Goal: Information Seeking & Learning: Learn about a topic

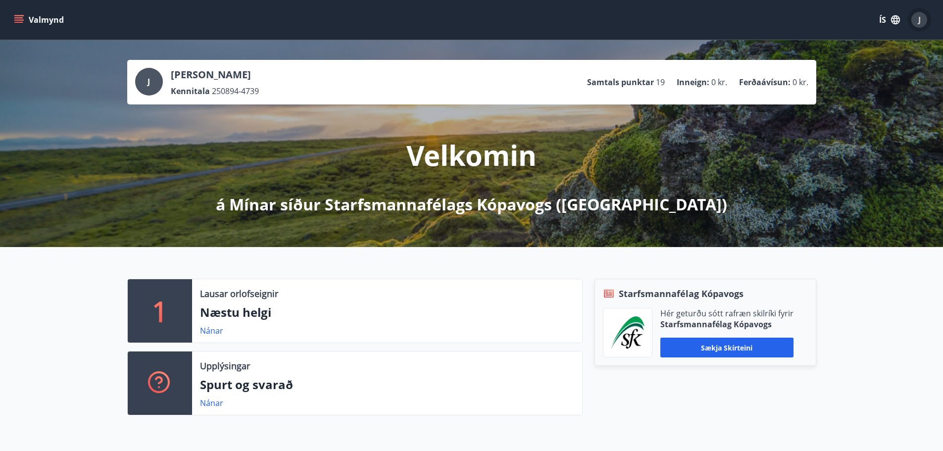
click at [920, 18] on span "J" at bounding box center [919, 19] width 2 height 11
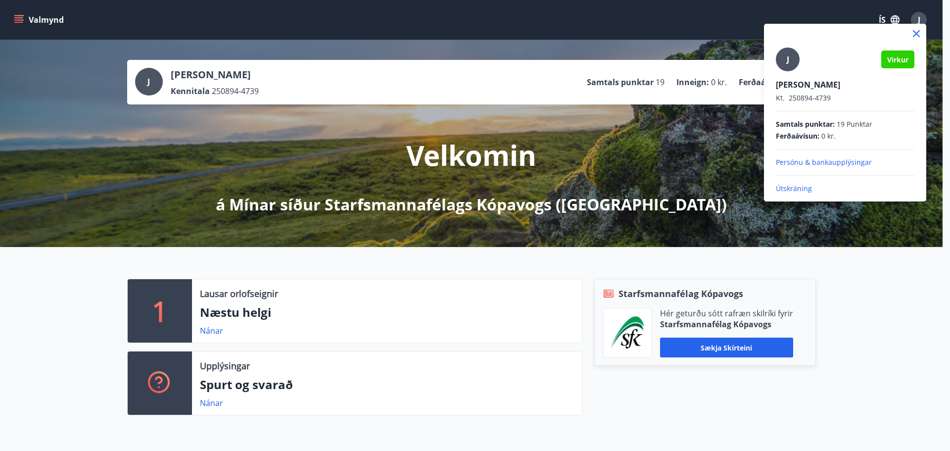
click at [791, 186] on p "Útskráning" at bounding box center [845, 189] width 139 height 10
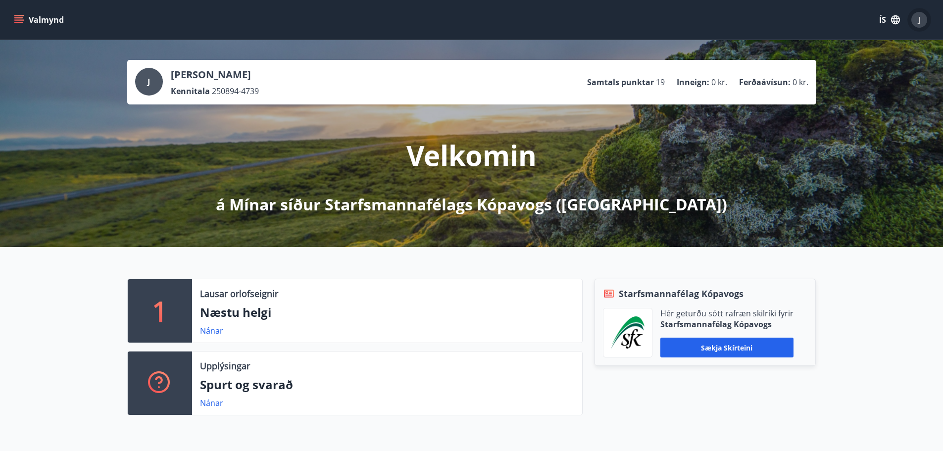
click at [919, 15] on span "J" at bounding box center [919, 19] width 2 height 11
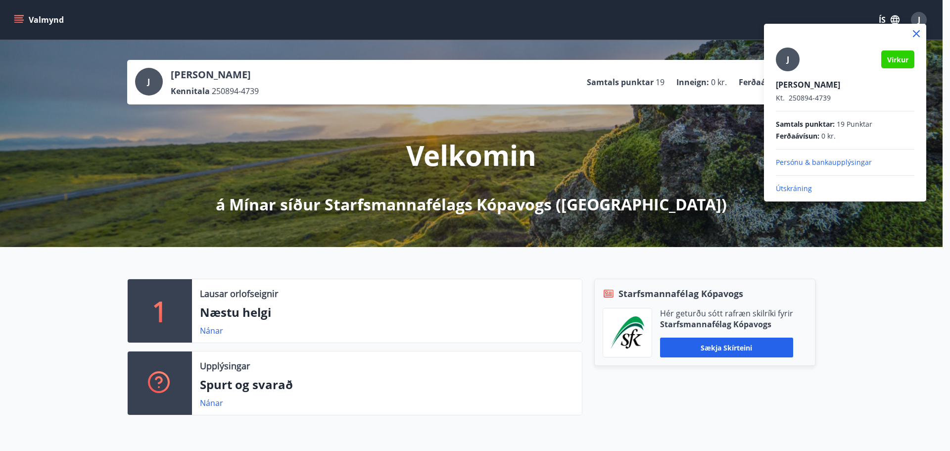
click at [787, 188] on p "Útskráning" at bounding box center [845, 189] width 139 height 10
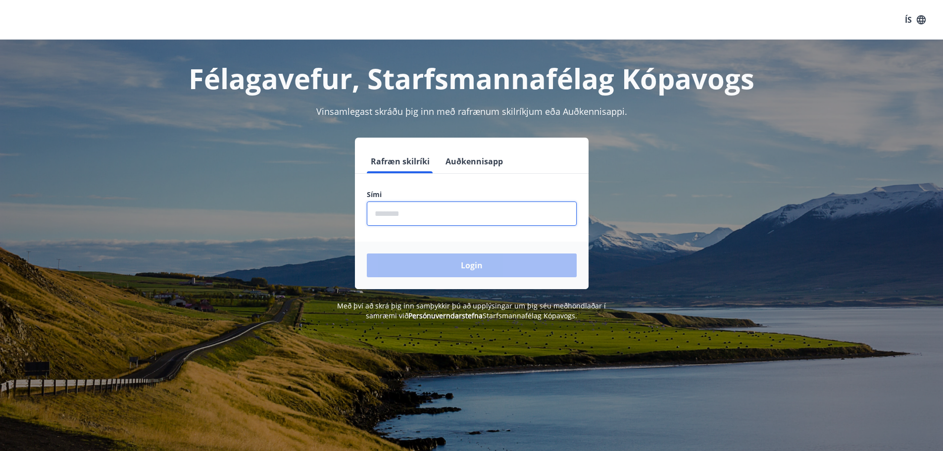
click at [377, 210] on input "phone" at bounding box center [472, 213] width 210 height 24
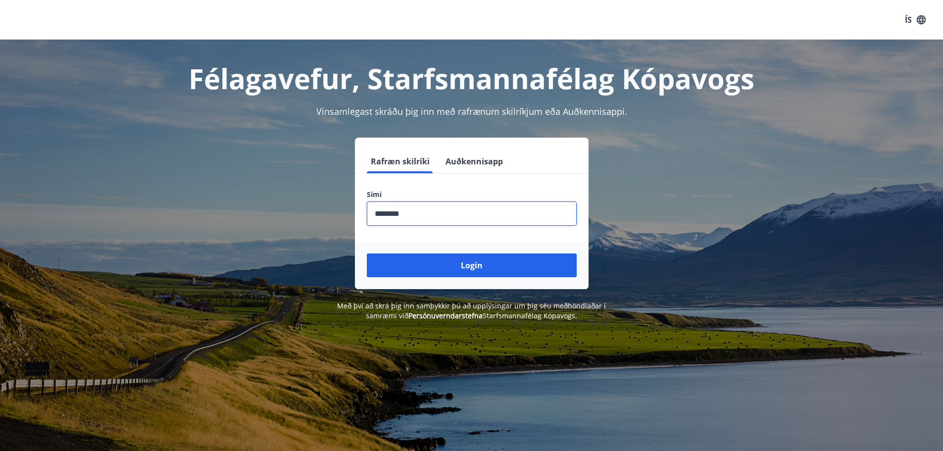
type input "********"
click at [367, 253] on button "Login" at bounding box center [472, 265] width 210 height 24
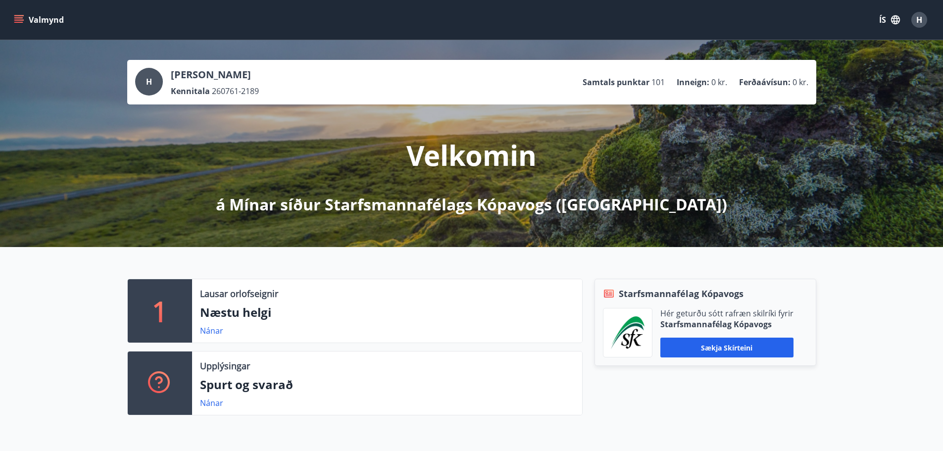
click at [43, 19] on button "Valmynd" at bounding box center [40, 20] width 56 height 18
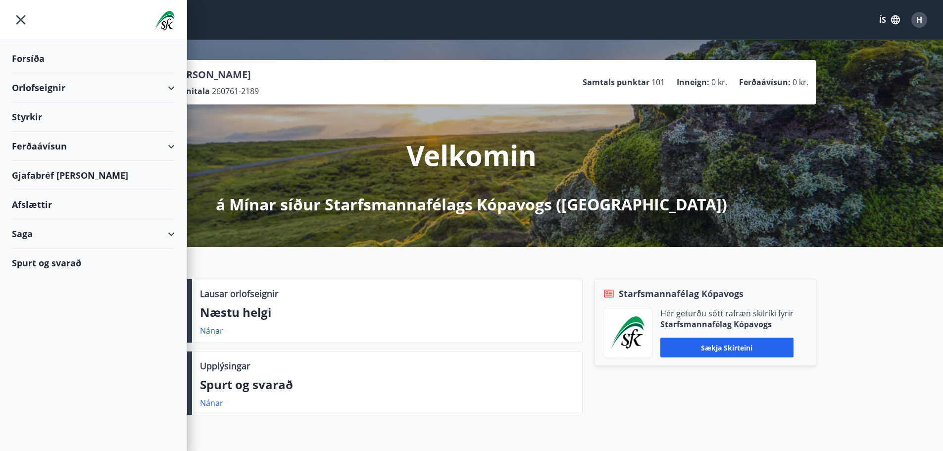
click at [27, 73] on div "Styrkir" at bounding box center [93, 58] width 163 height 29
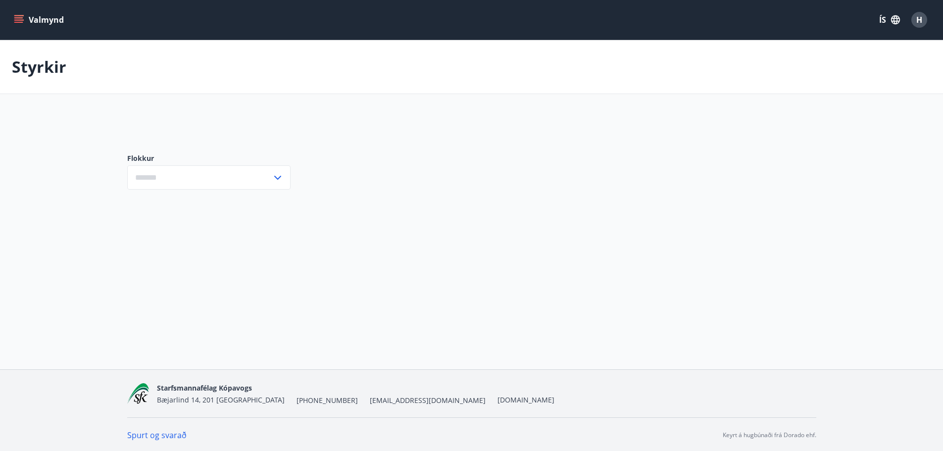
type input "***"
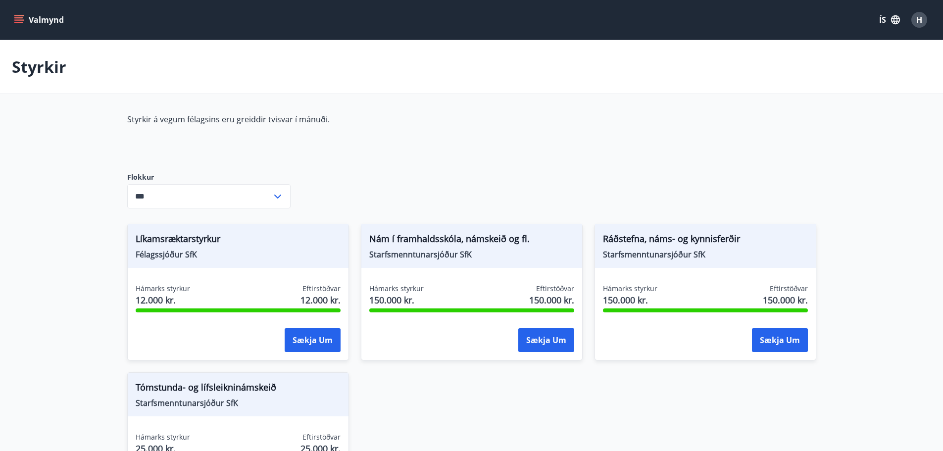
click at [35, 14] on button "Valmynd" at bounding box center [40, 20] width 56 height 18
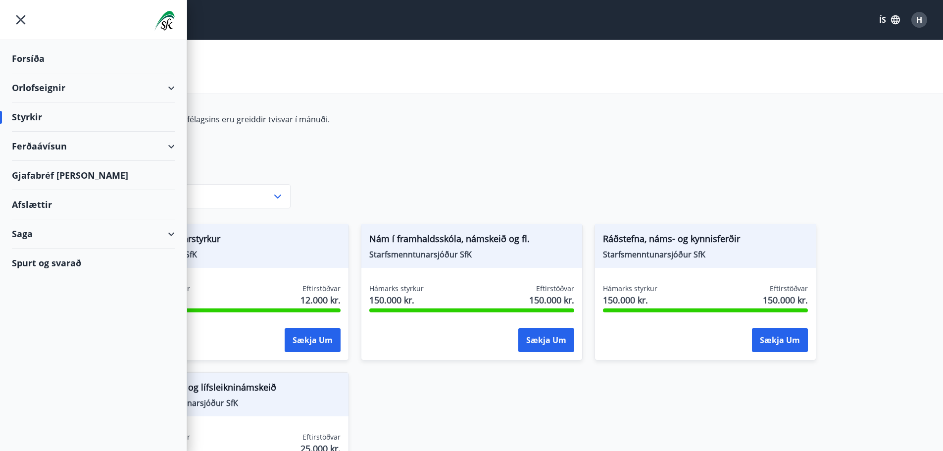
click at [32, 55] on div "Forsíða" at bounding box center [93, 58] width 163 height 29
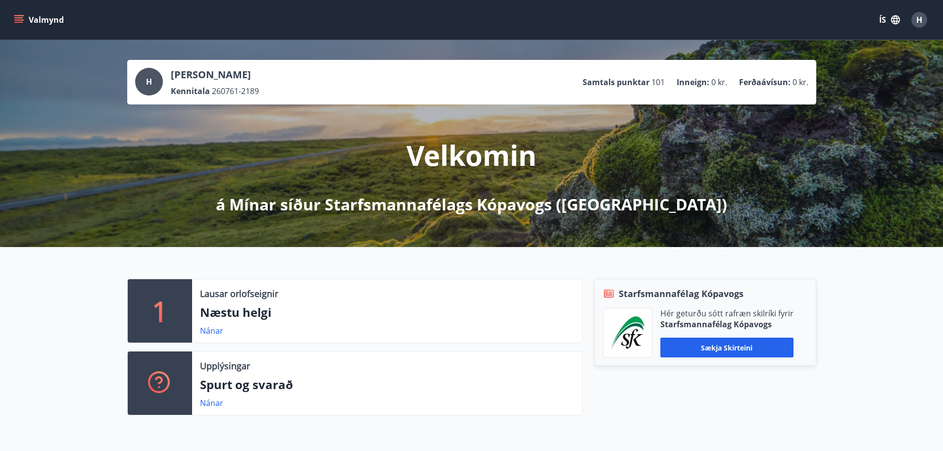
click at [38, 19] on button "Valmynd" at bounding box center [40, 20] width 56 height 18
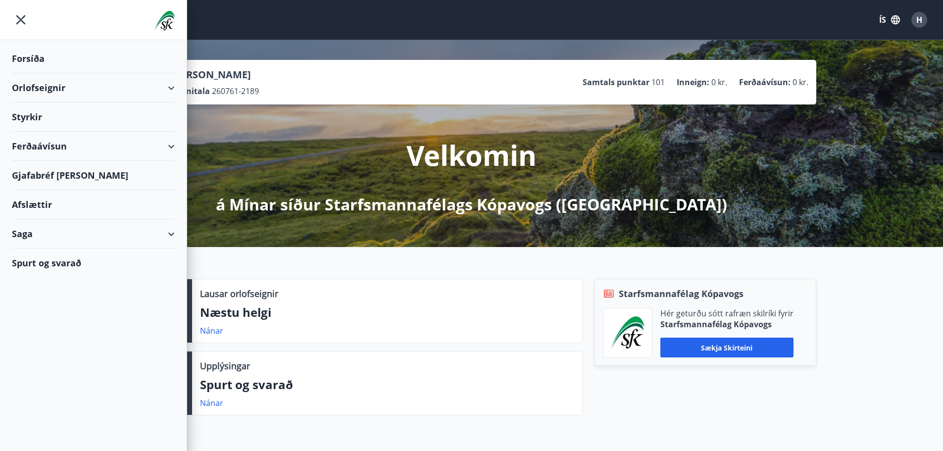
click at [26, 73] on div "Styrkir" at bounding box center [93, 58] width 163 height 29
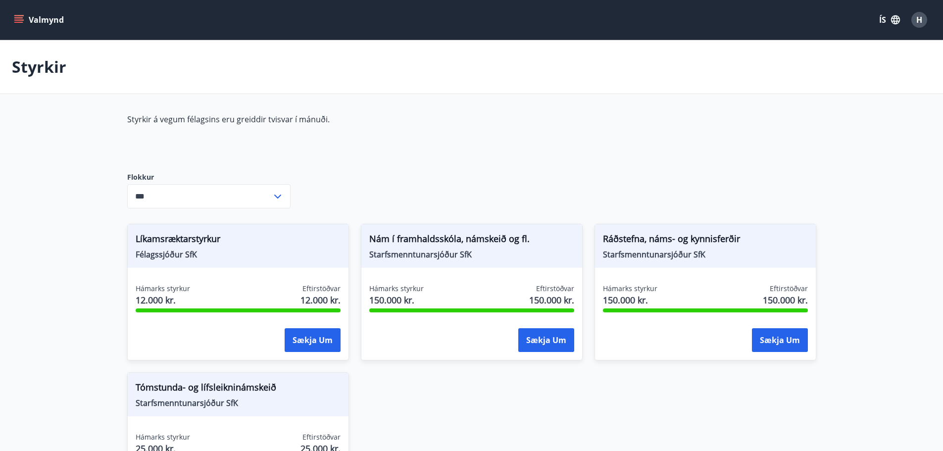
click at [277, 192] on icon at bounding box center [278, 197] width 12 height 12
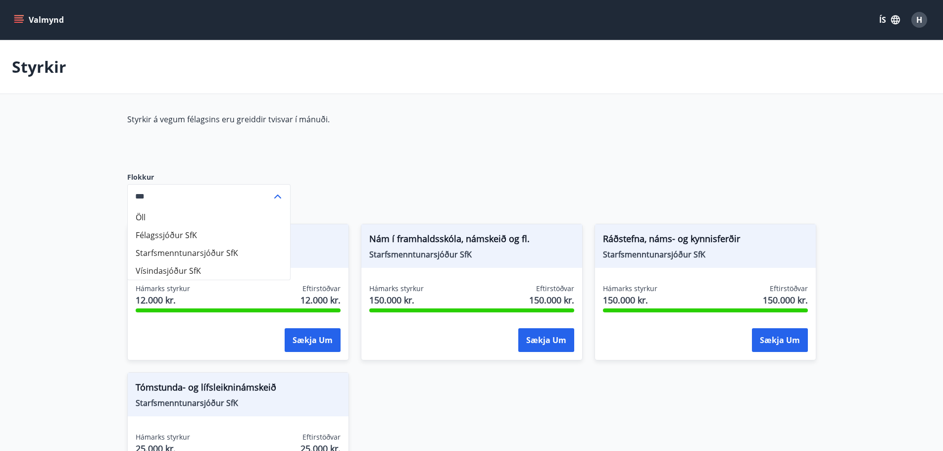
click at [217, 250] on li "Starfsmenntunarsjóður SfK" at bounding box center [209, 253] width 162 height 18
type input "**********"
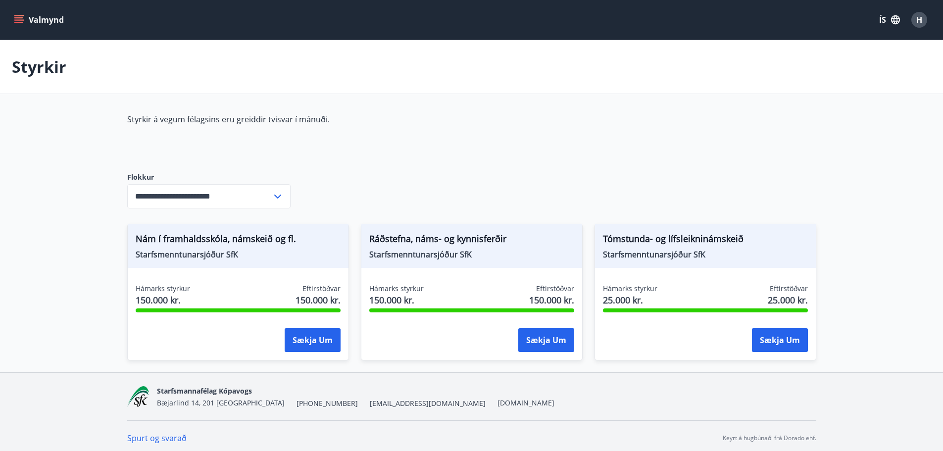
click at [368, 71] on div "Styrkir" at bounding box center [471, 67] width 943 height 54
click at [37, 21] on button "Valmynd" at bounding box center [40, 20] width 56 height 18
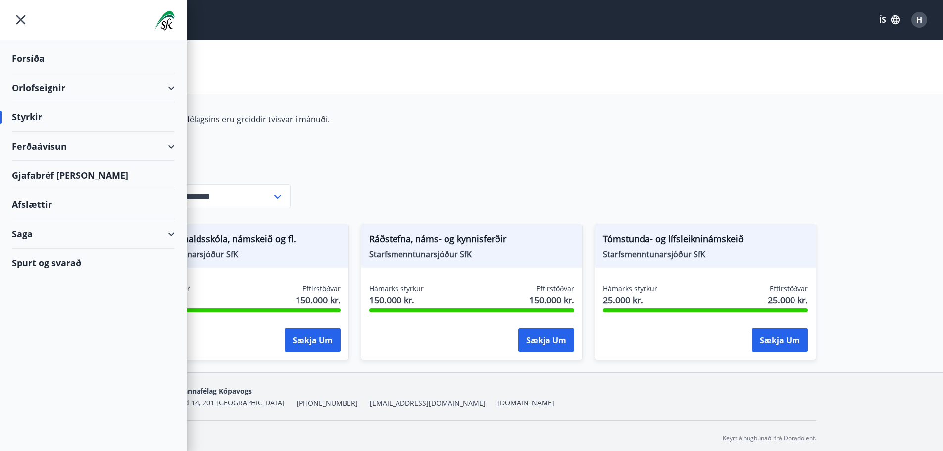
click at [33, 58] on div "Forsíða" at bounding box center [93, 58] width 163 height 29
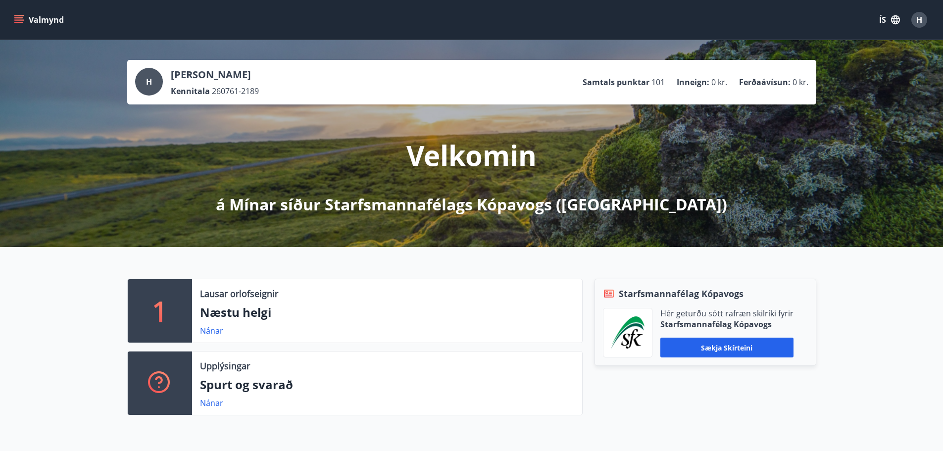
click at [51, 15] on button "Valmynd" at bounding box center [40, 20] width 56 height 18
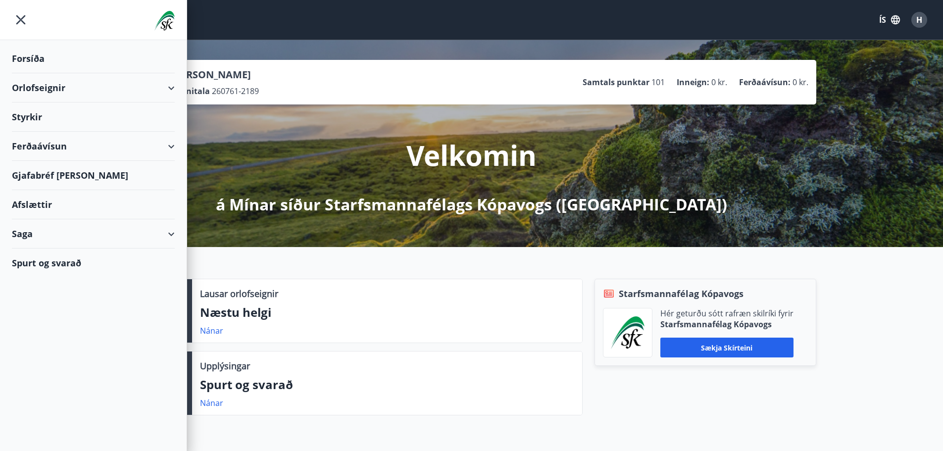
click at [58, 259] on div "Spurt og svarað" at bounding box center [93, 262] width 163 height 29
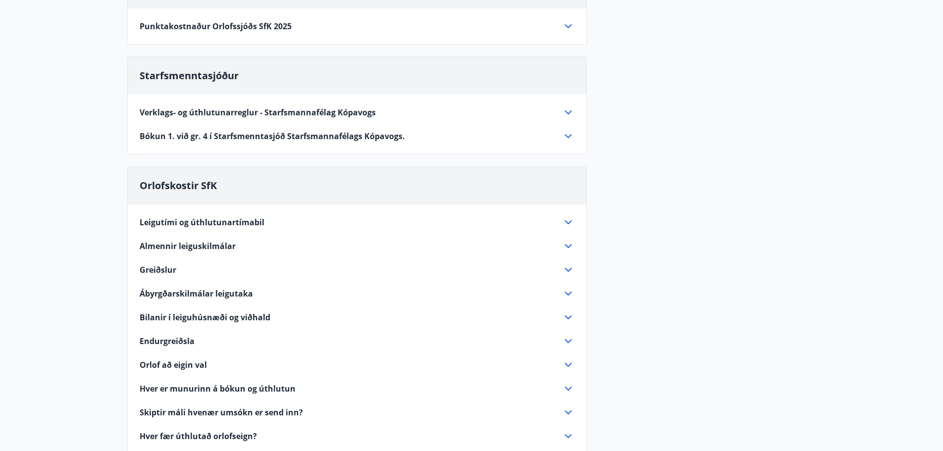
scroll to position [495, 0]
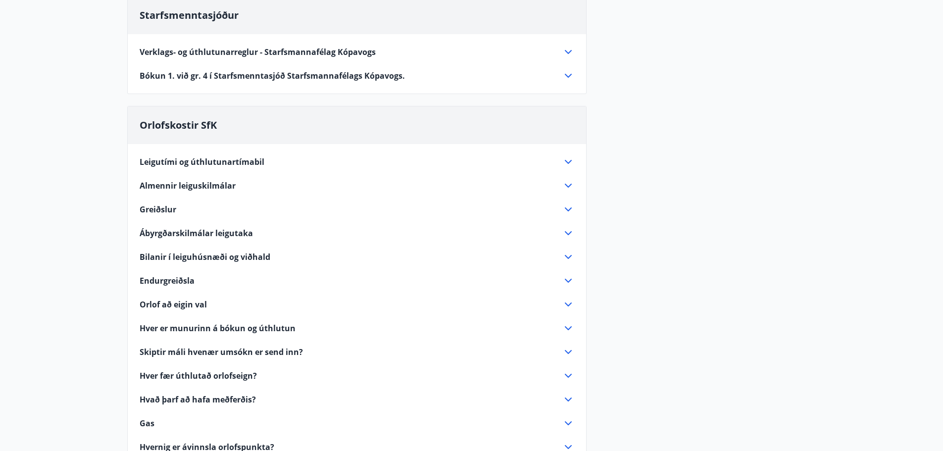
click at [567, 280] on icon at bounding box center [568, 281] width 12 height 12
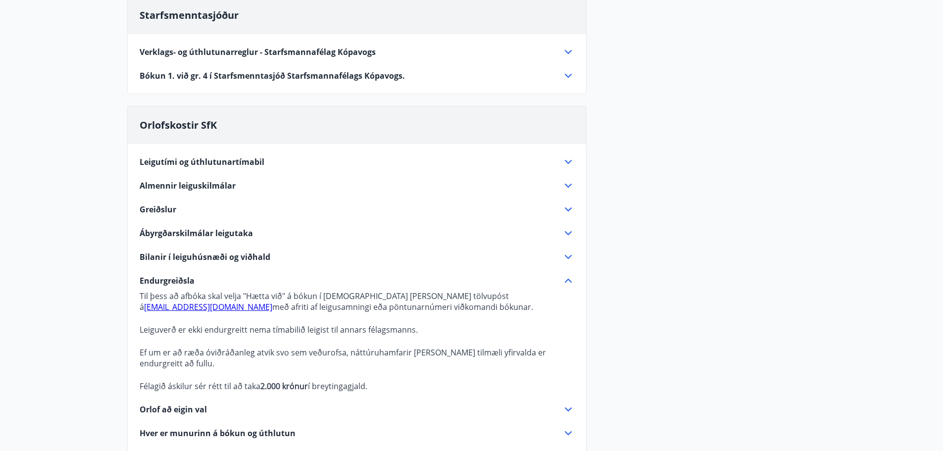
click at [564, 280] on icon at bounding box center [568, 281] width 12 height 12
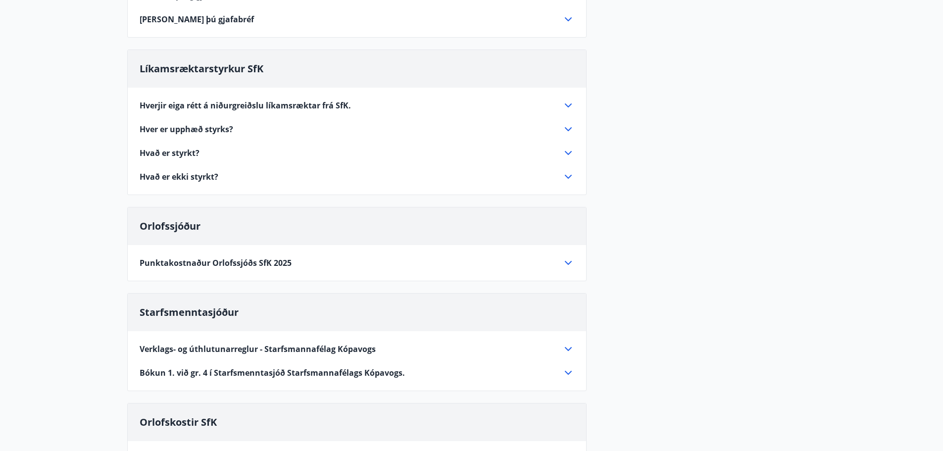
scroll to position [0, 0]
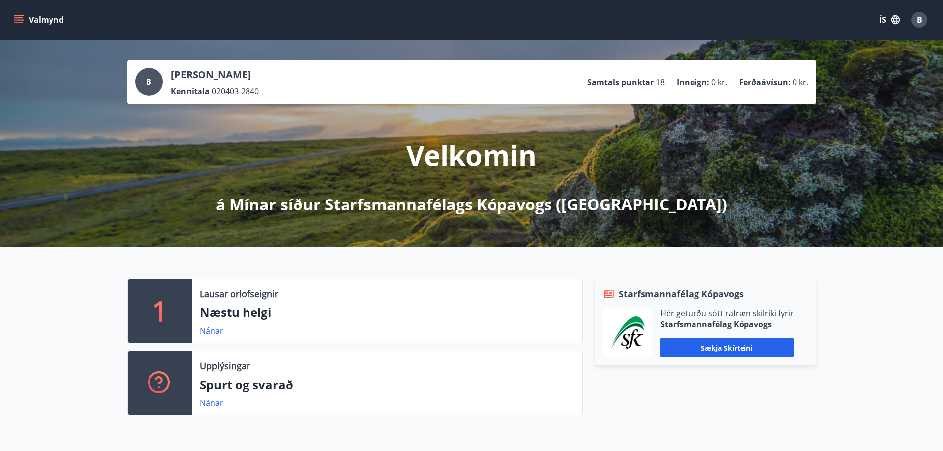
click at [40, 19] on button "Valmynd" at bounding box center [40, 20] width 56 height 18
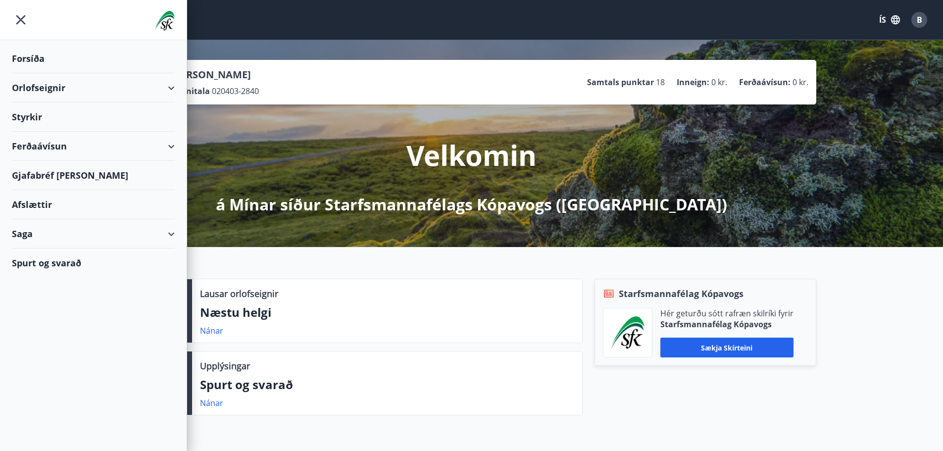
click at [32, 73] on div "Styrkir" at bounding box center [93, 58] width 163 height 29
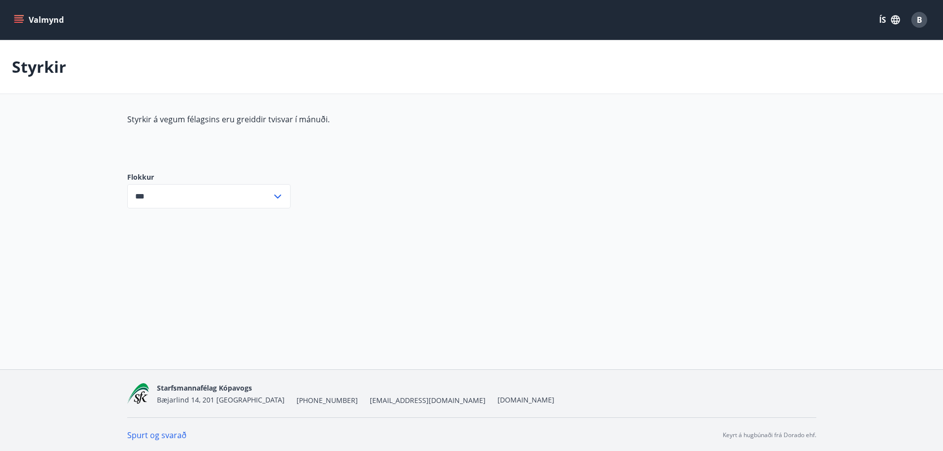
click at [276, 192] on icon at bounding box center [278, 197] width 12 height 12
click at [220, 253] on li "Starfsmenntunarsjóður SfK" at bounding box center [209, 253] width 162 height 18
type input "**********"
click at [119, 19] on div "Valmynd ÍS B" at bounding box center [471, 20] width 919 height 24
type input "***"
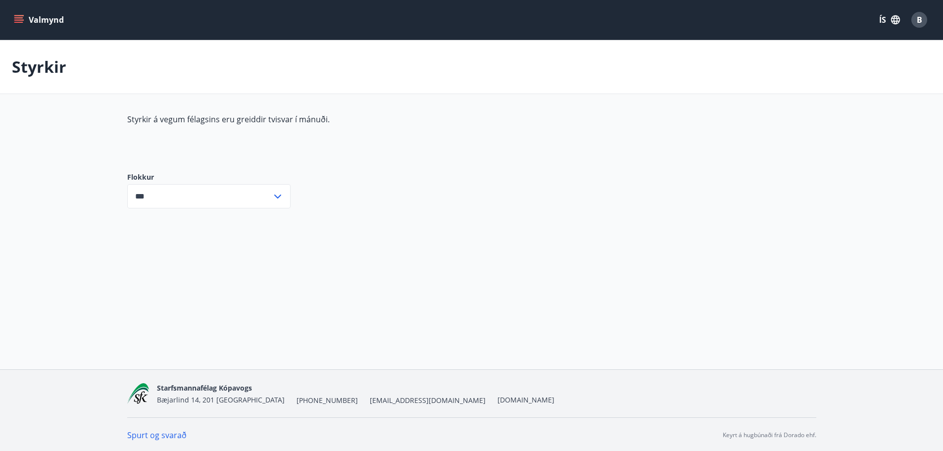
click at [114, 51] on div "Styrkir" at bounding box center [471, 67] width 943 height 54
click at [41, 17] on button "Valmynd" at bounding box center [40, 20] width 56 height 18
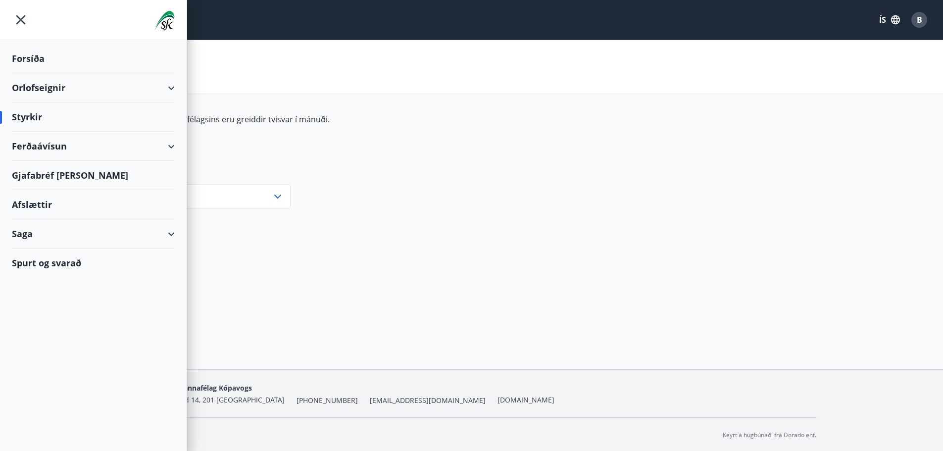
click at [32, 60] on div "Forsíða" at bounding box center [93, 58] width 163 height 29
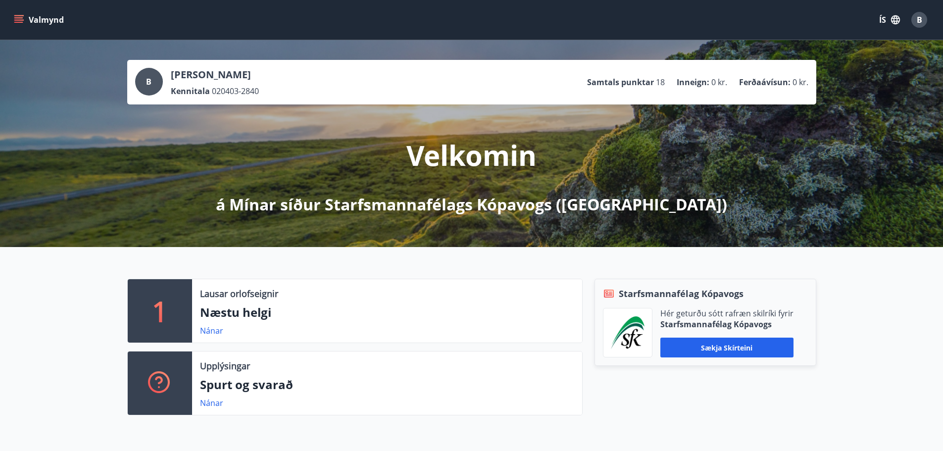
click at [32, 18] on button "Valmynd" at bounding box center [40, 20] width 56 height 18
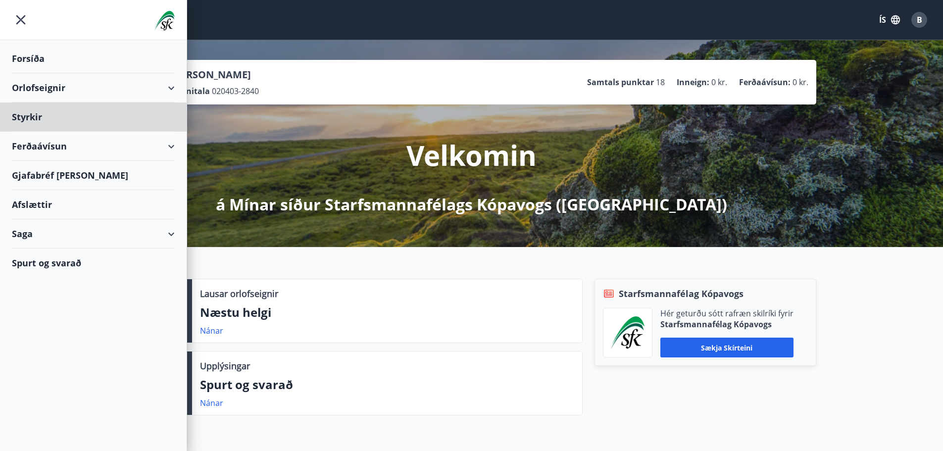
click at [31, 53] on div "Forsíða" at bounding box center [93, 58] width 163 height 29
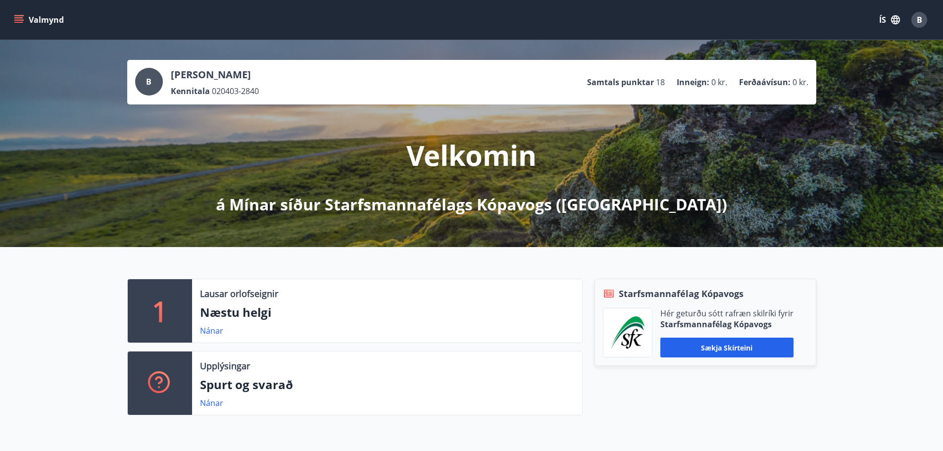
click at [37, 16] on button "Valmynd" at bounding box center [40, 20] width 56 height 18
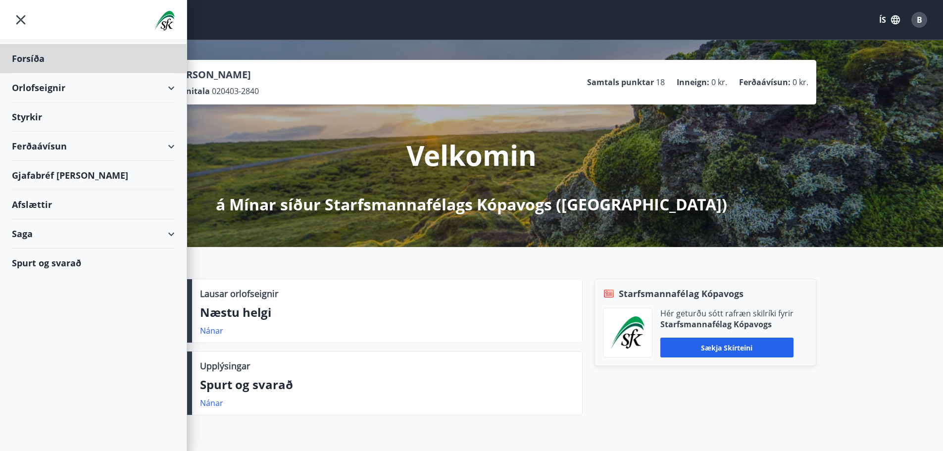
click at [23, 73] on div "Styrkir" at bounding box center [93, 58] width 163 height 29
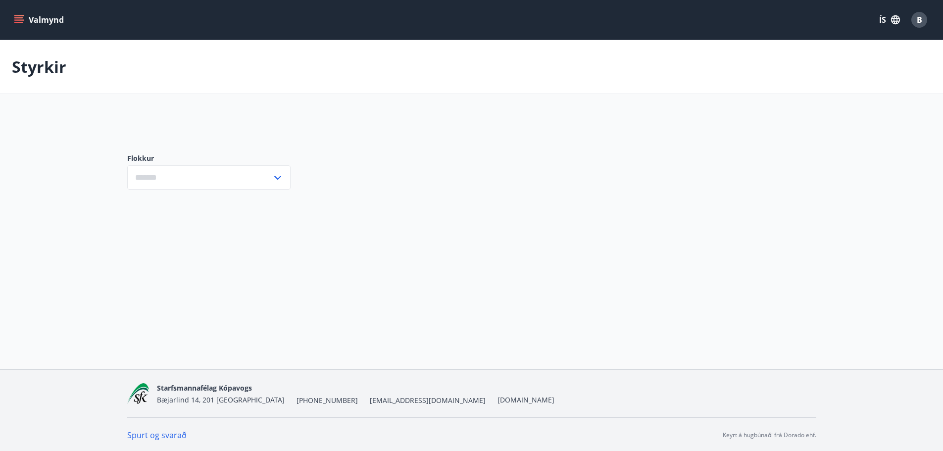
type input "***"
click at [26, 19] on button "Valmynd" at bounding box center [40, 20] width 56 height 18
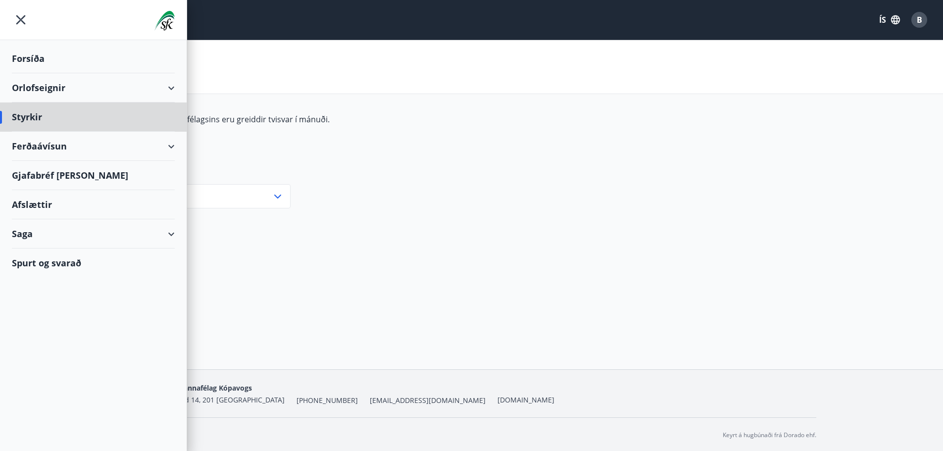
click at [30, 55] on div "Forsíða" at bounding box center [93, 58] width 163 height 29
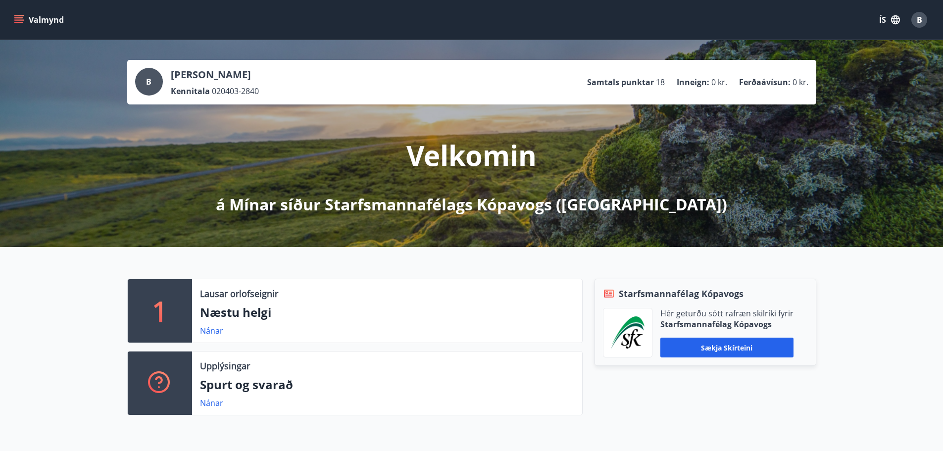
click at [301, 16] on div "Valmynd ÍS B" at bounding box center [471, 20] width 919 height 24
click at [209, 331] on link "Nánar" at bounding box center [211, 330] width 23 height 11
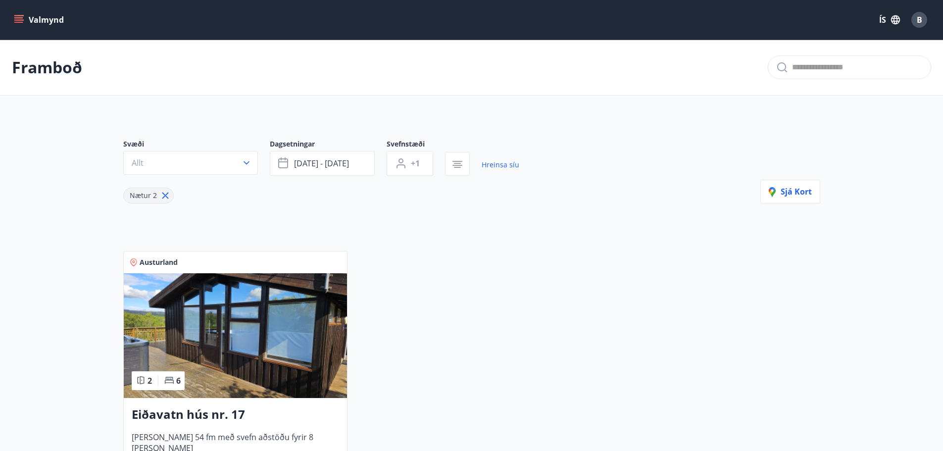
click at [19, 20] on icon "menu" at bounding box center [19, 19] width 11 height 1
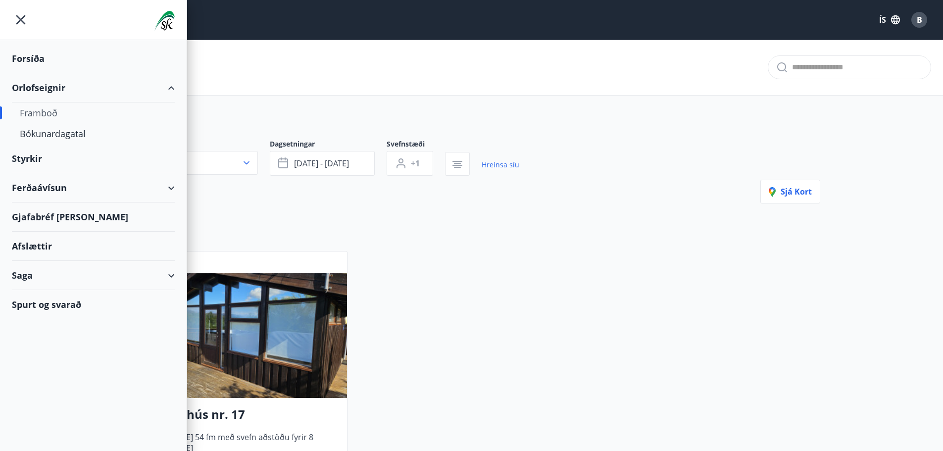
click at [35, 56] on div "Forsíða" at bounding box center [93, 58] width 163 height 29
